Goal: Navigation & Orientation: Find specific page/section

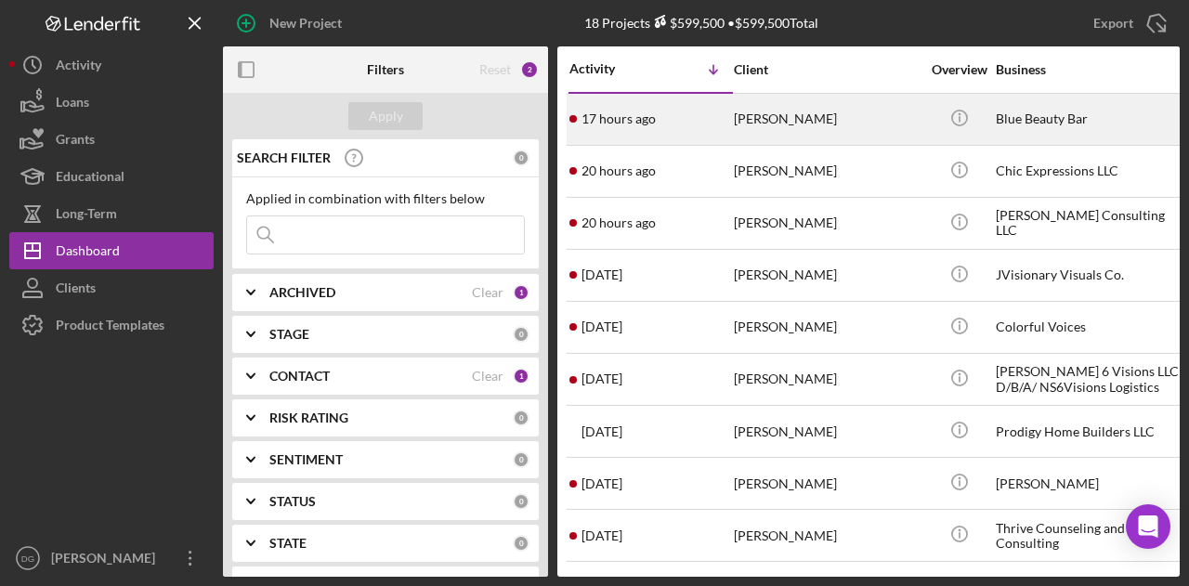
click at [768, 121] on div "[PERSON_NAME]" at bounding box center [827, 119] width 186 height 49
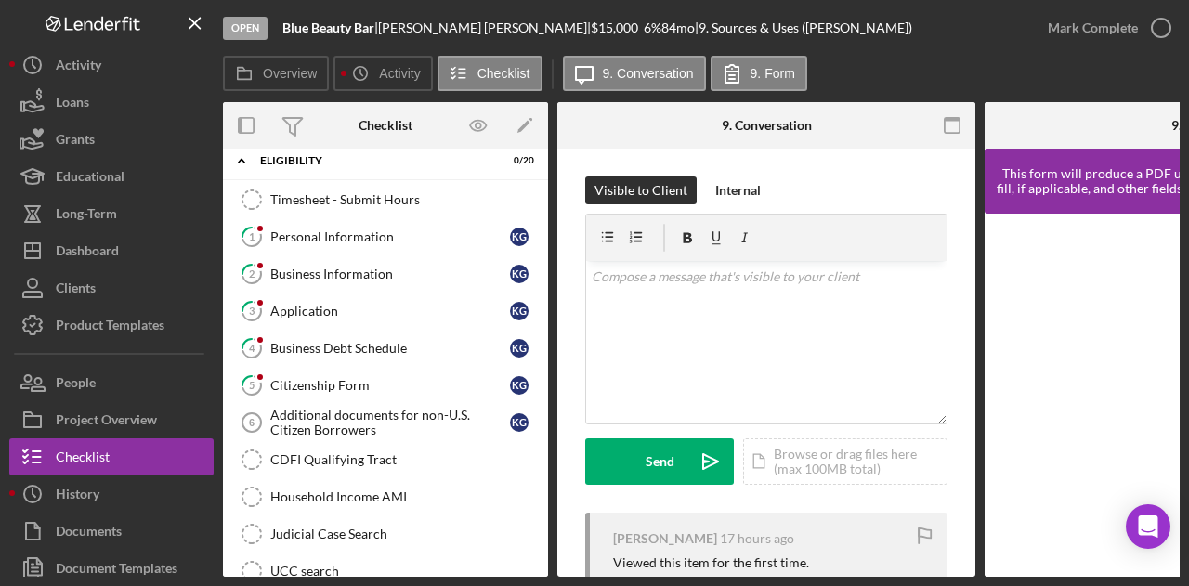
scroll to position [13, 0]
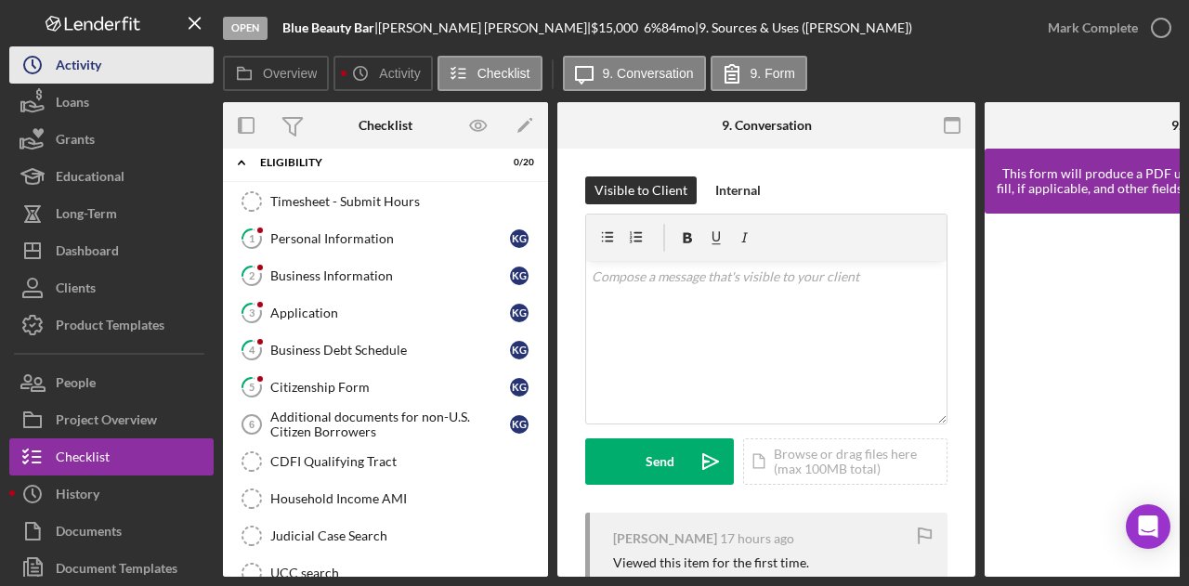
click at [73, 61] on div "Activity" at bounding box center [79, 67] width 46 height 42
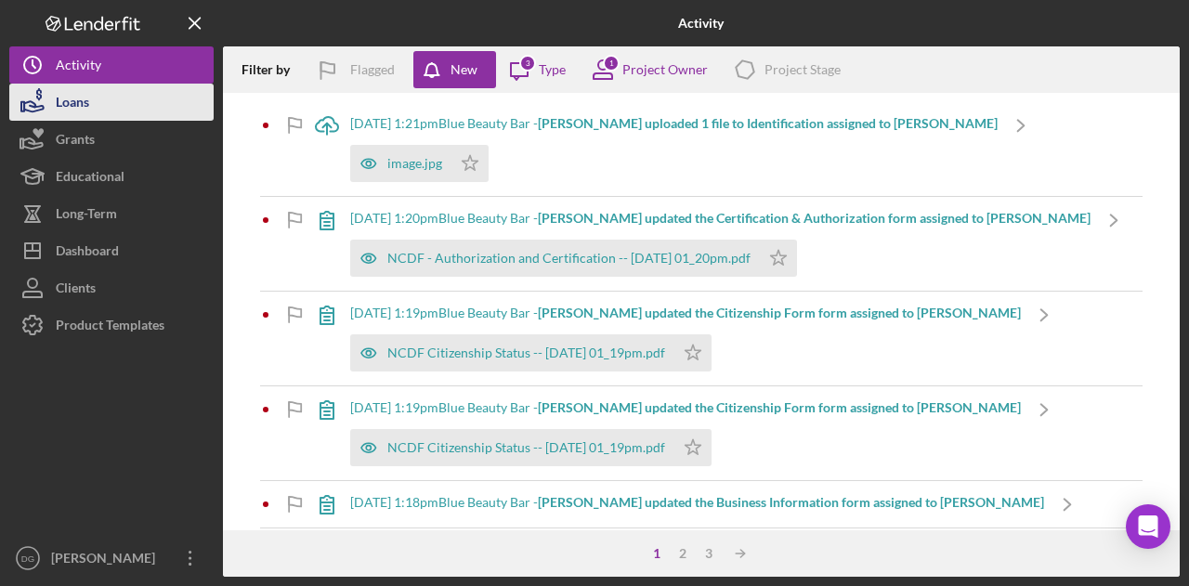
click at [81, 104] on div "Loans" at bounding box center [72, 105] width 33 height 42
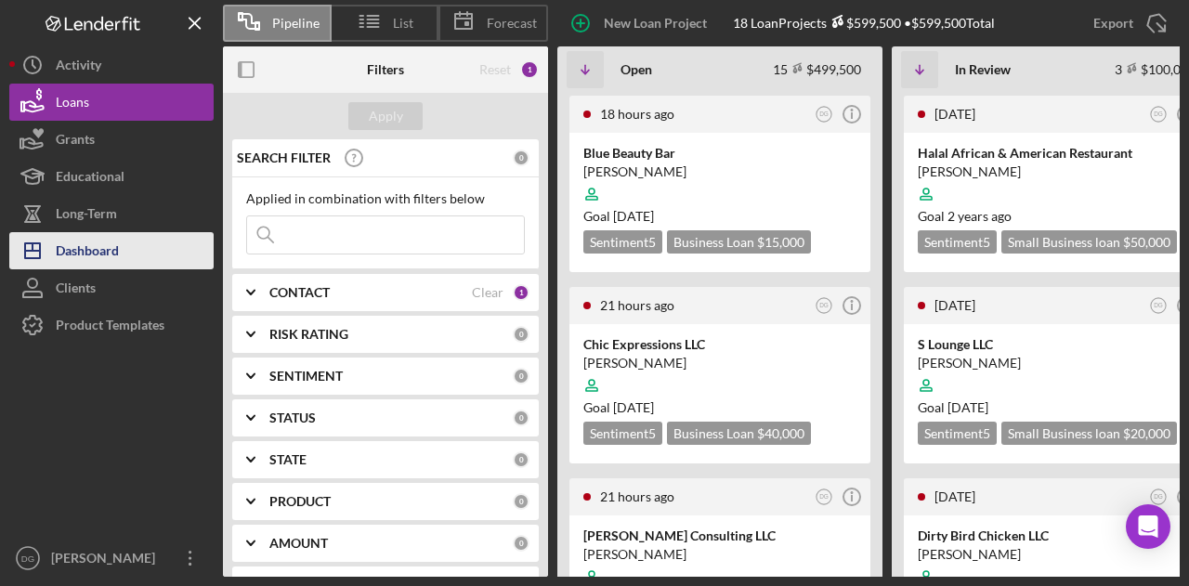
click at [102, 242] on div "Dashboard" at bounding box center [87, 253] width 63 height 42
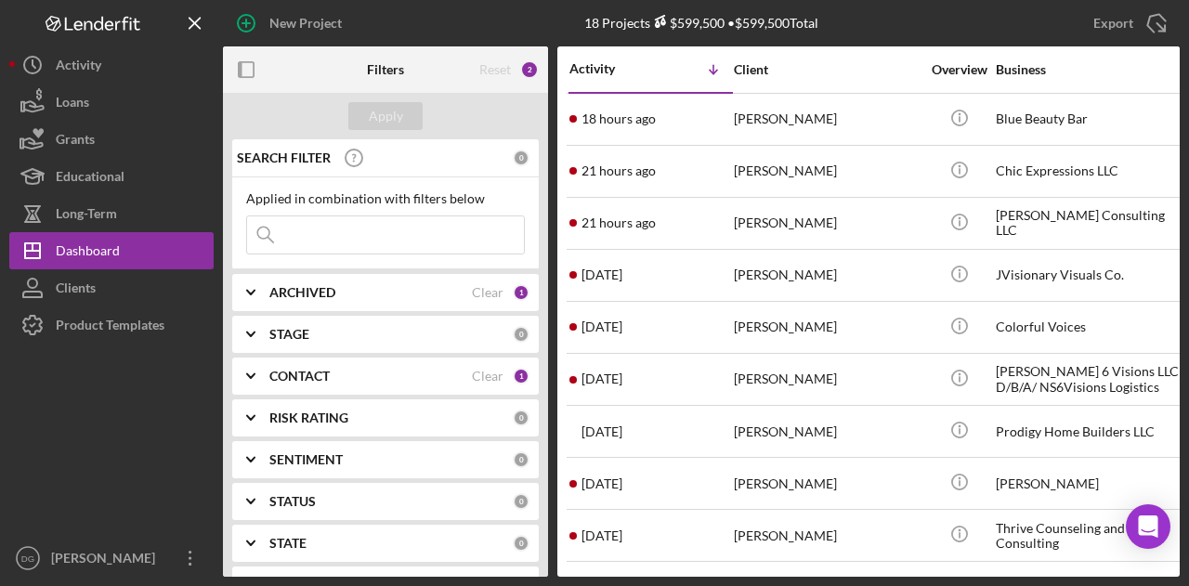
click at [322, 219] on input at bounding box center [385, 234] width 277 height 37
click at [309, 295] on b "ARCHIVED" at bounding box center [302, 292] width 66 height 15
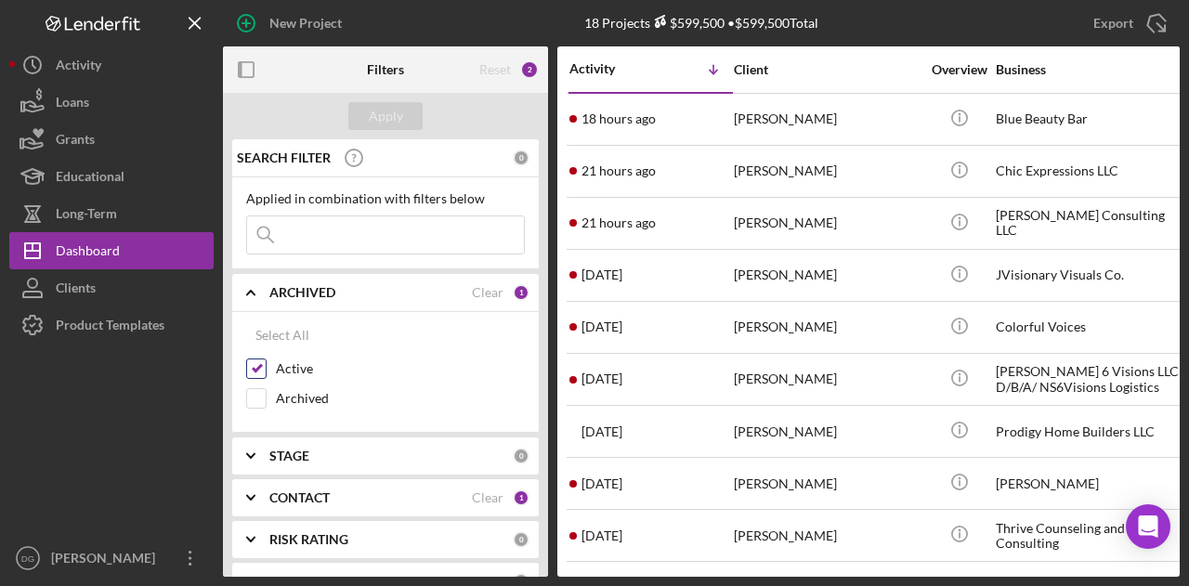
click at [255, 366] on input "Active" at bounding box center [256, 369] width 19 height 19
checkbox input "false"
click at [260, 395] on input "Archived" at bounding box center [256, 398] width 19 height 19
checkbox input "true"
click at [388, 123] on div "Apply" at bounding box center [386, 116] width 34 height 28
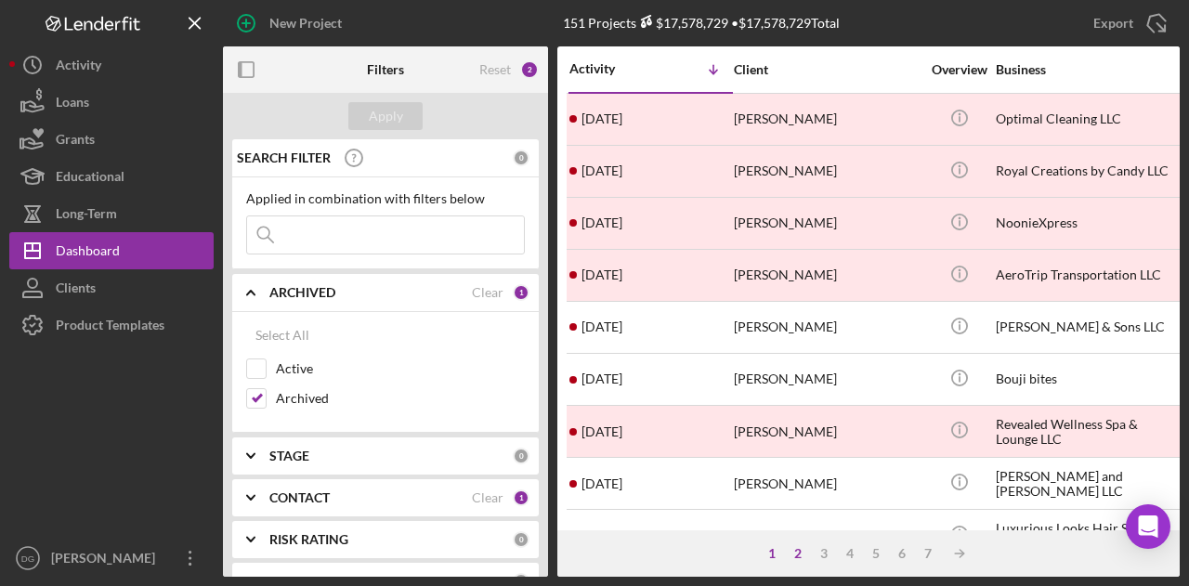
click at [795, 557] on div "2" at bounding box center [798, 553] width 26 height 15
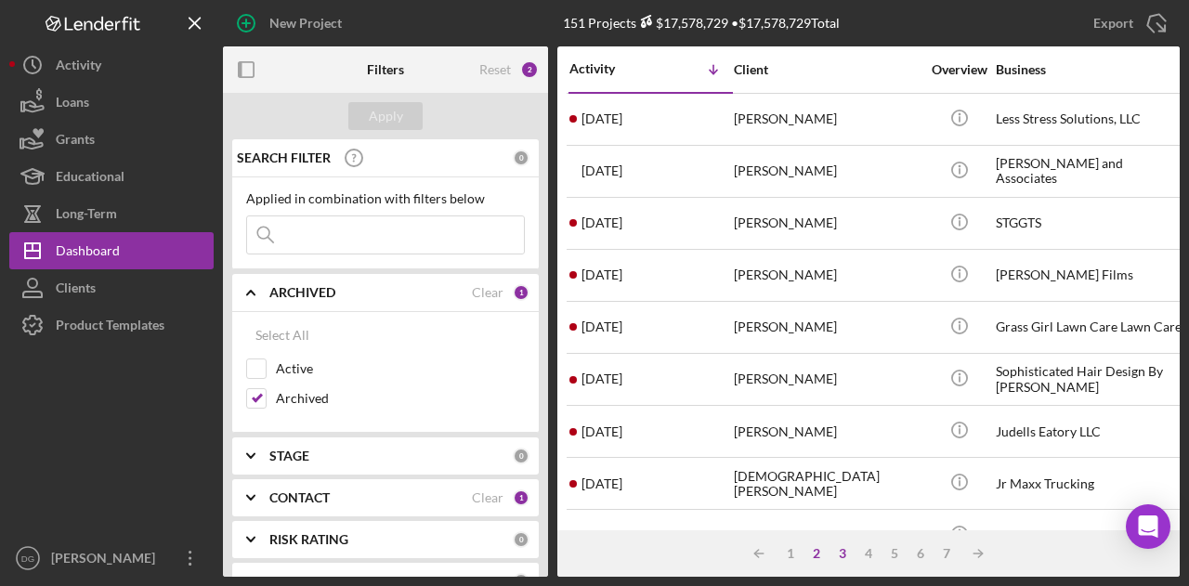
click at [845, 557] on div "3" at bounding box center [843, 553] width 26 height 15
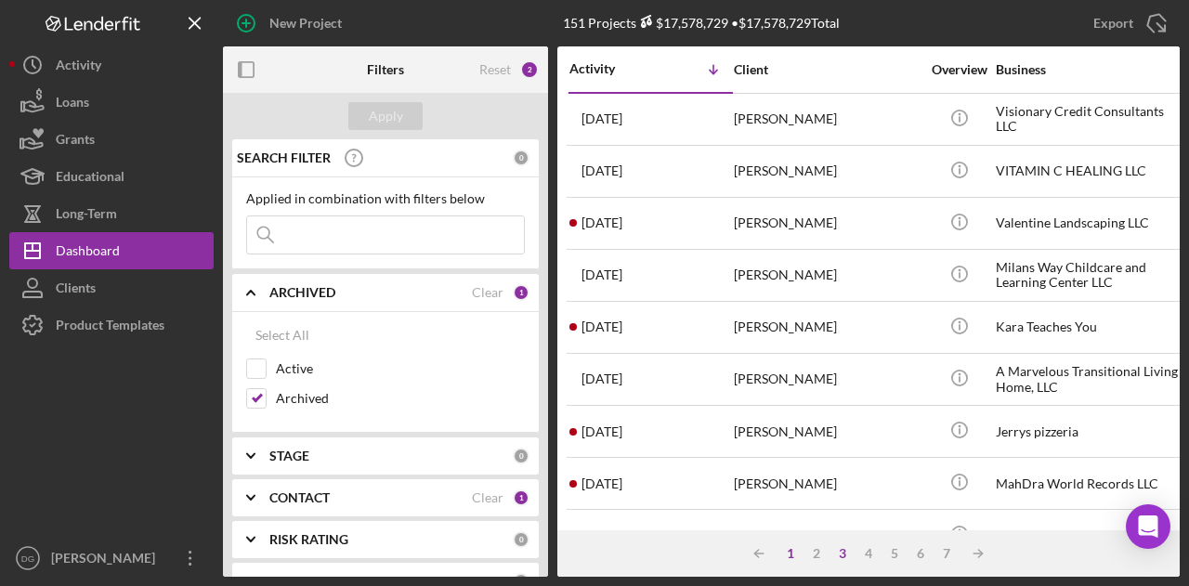
click at [790, 557] on div "1" at bounding box center [791, 553] width 26 height 15
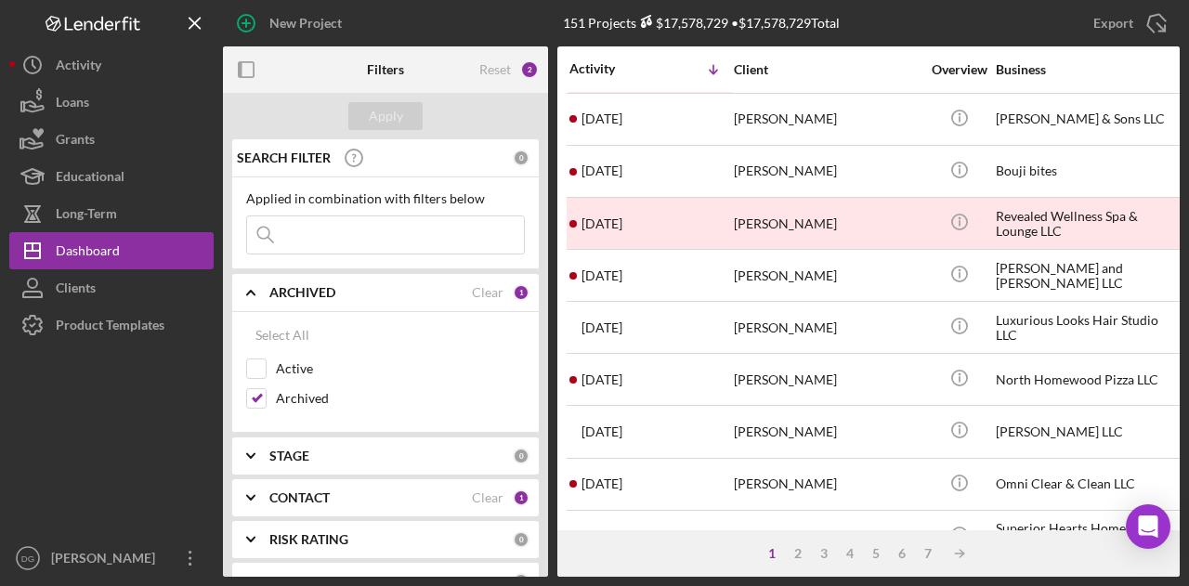
scroll to position [206, 0]
